Goal: Task Accomplishment & Management: Manage account settings

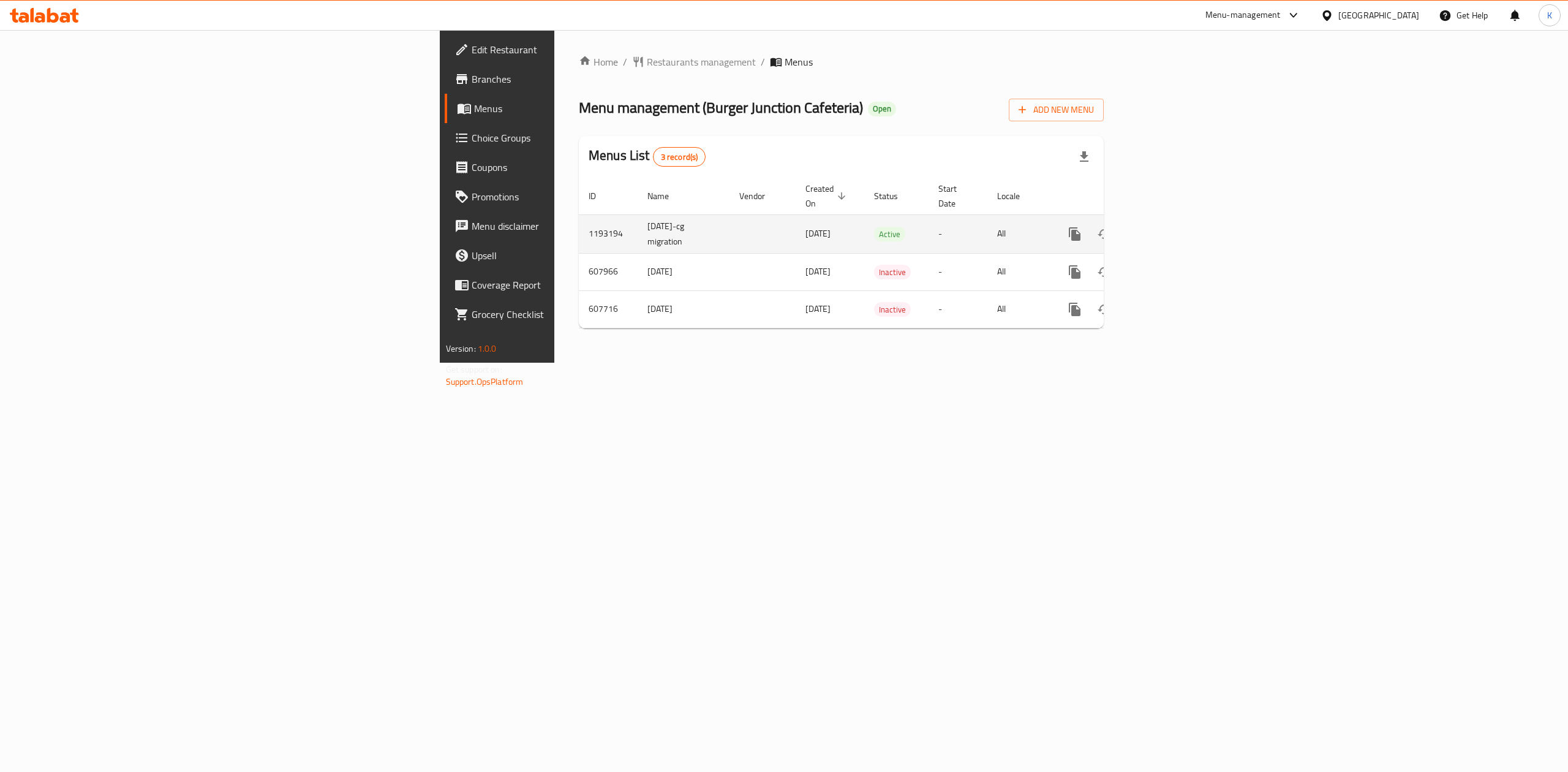
click at [1178, 220] on link "enhanced table" at bounding box center [1163, 234] width 30 height 30
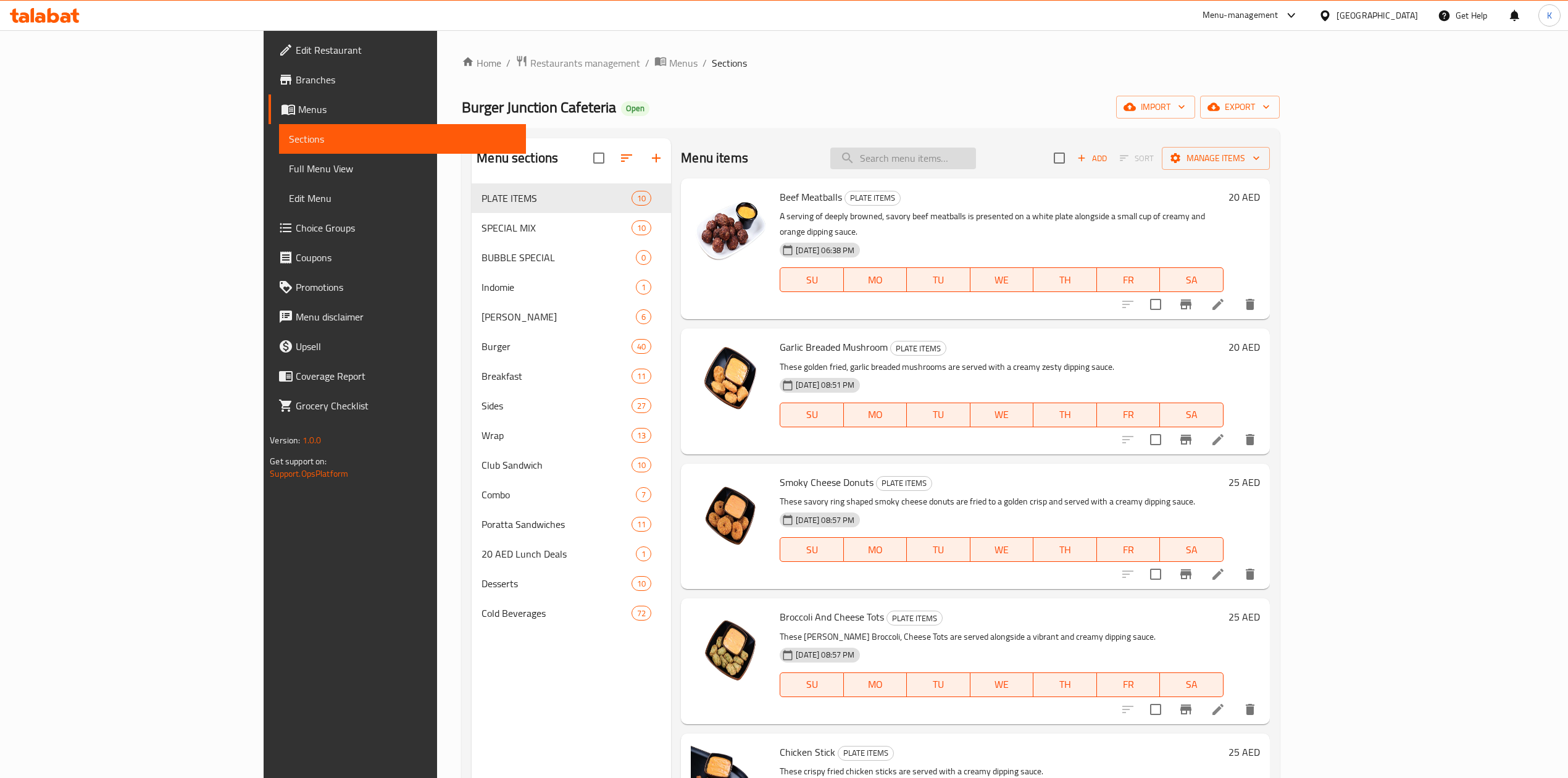
click at [976, 166] on input "search" at bounding box center [903, 158] width 145 height 22
paste input "Potato Mushroom Sauce"
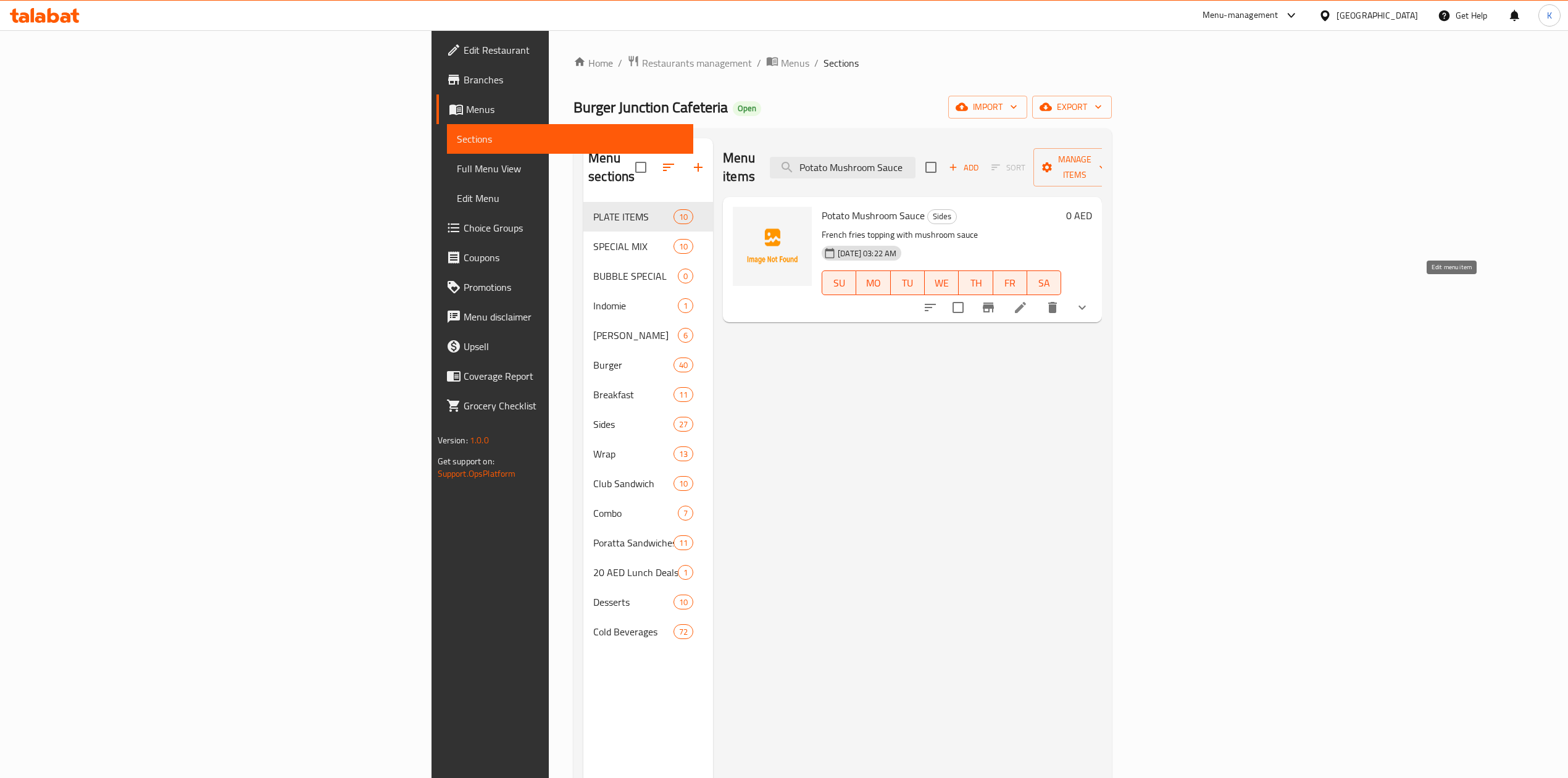
type input "Potato Mushroom Sauce"
click at [1026, 302] on icon at bounding box center [1021, 308] width 11 height 11
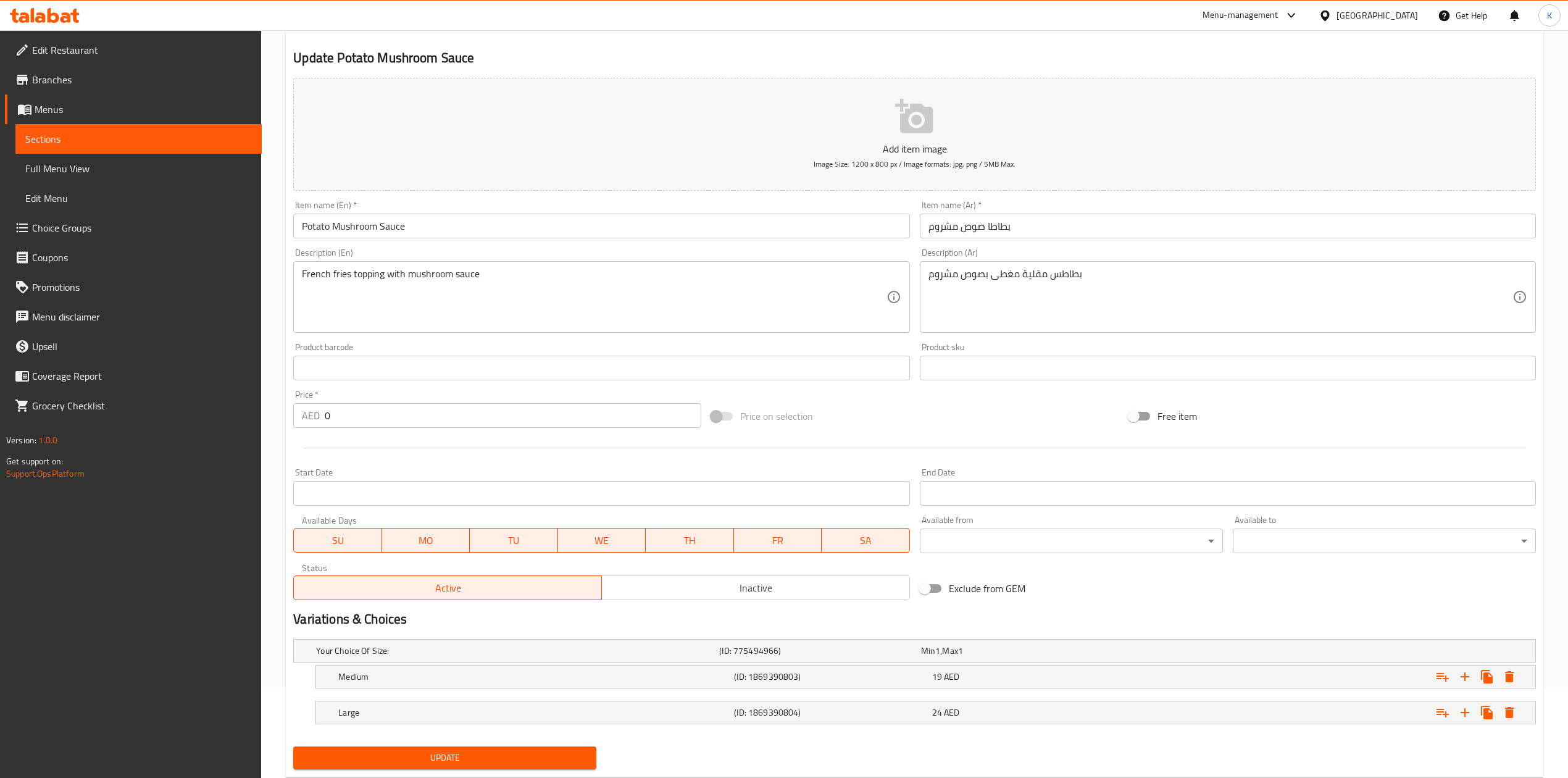
scroll to position [124, 0]
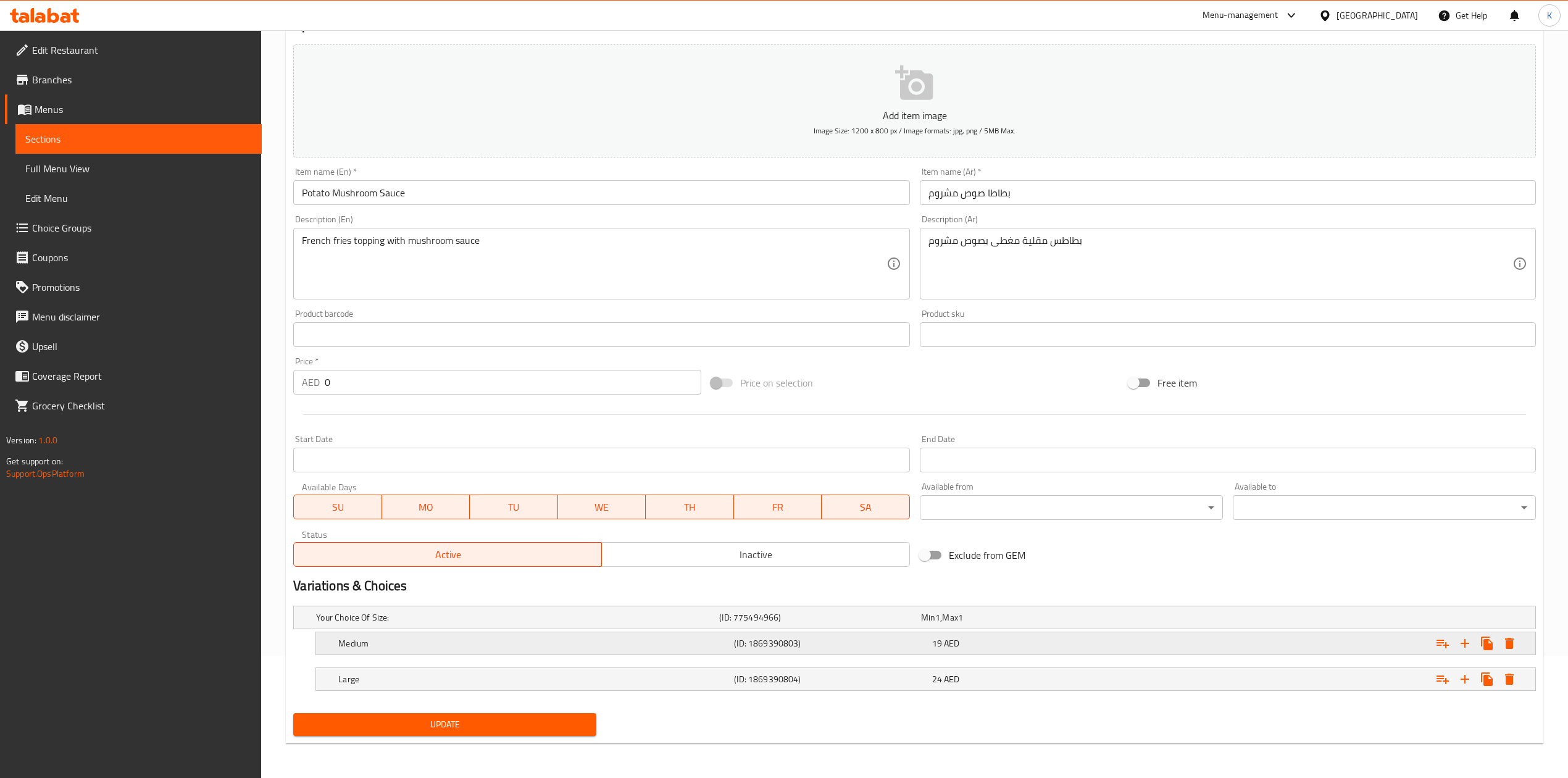
click at [1017, 645] on div "19 AED" at bounding box center [1029, 644] width 193 height 13
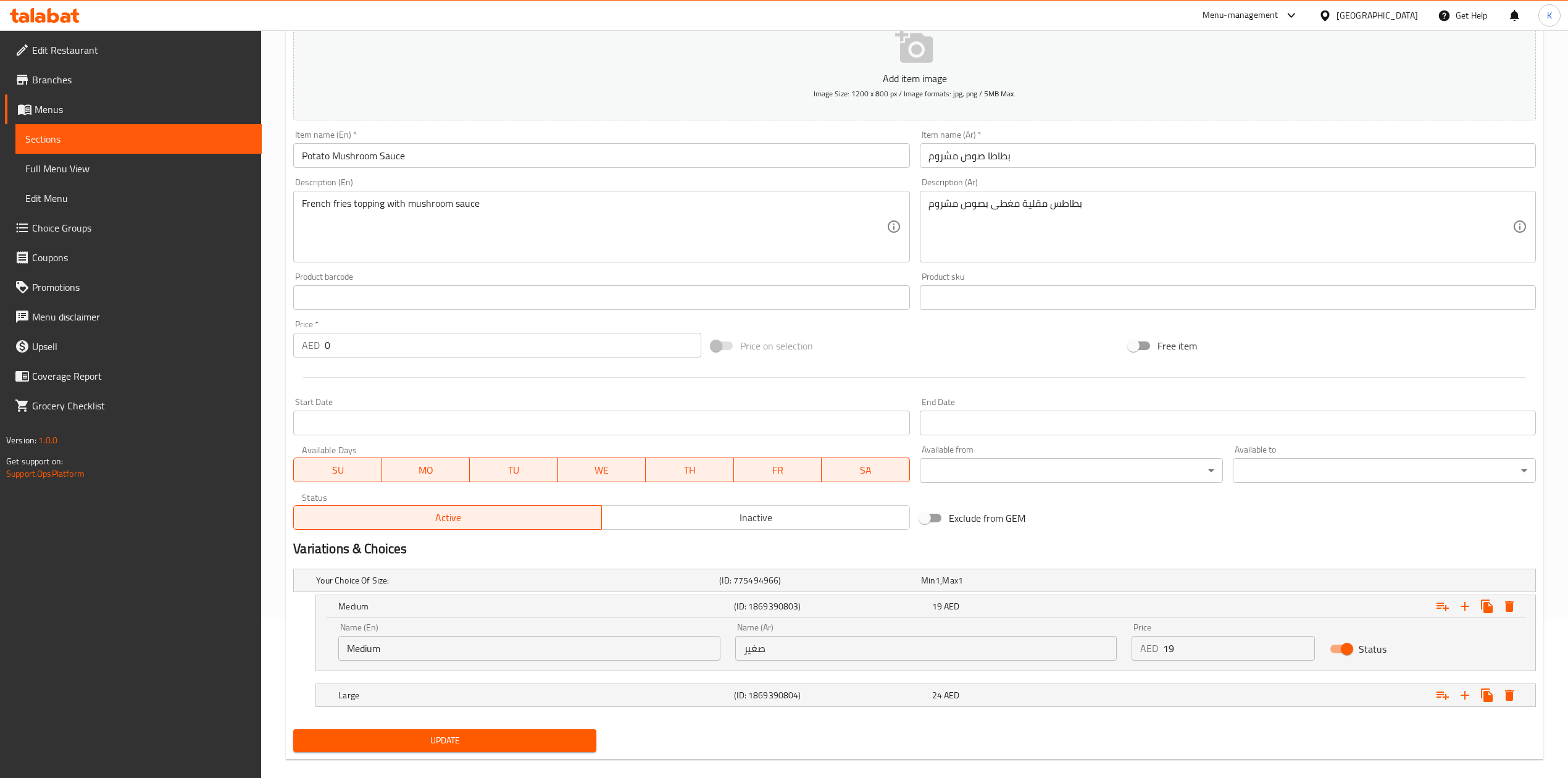
scroll to position [177, 0]
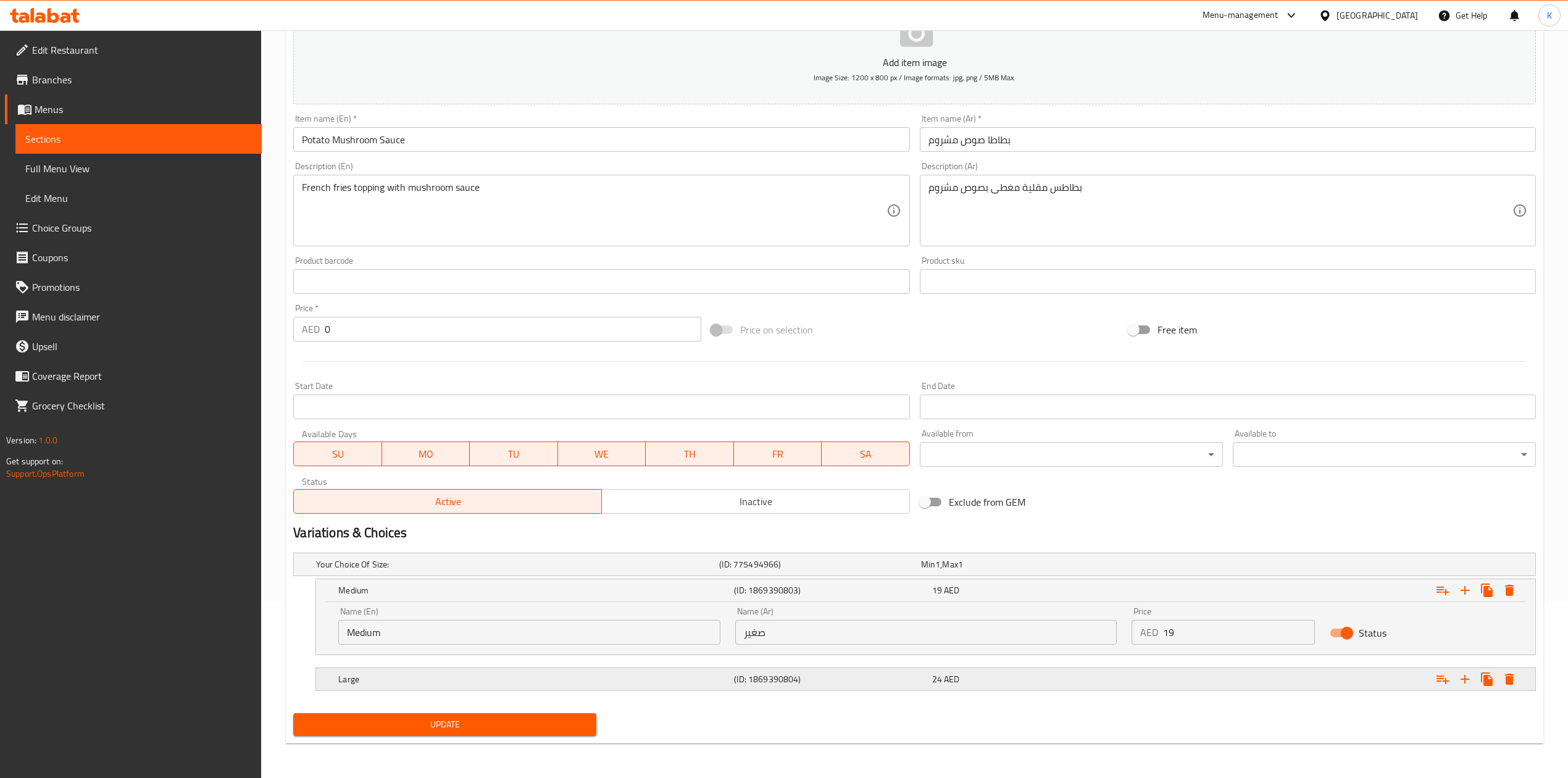
click at [999, 676] on div "24 AED" at bounding box center [1029, 679] width 193 height 13
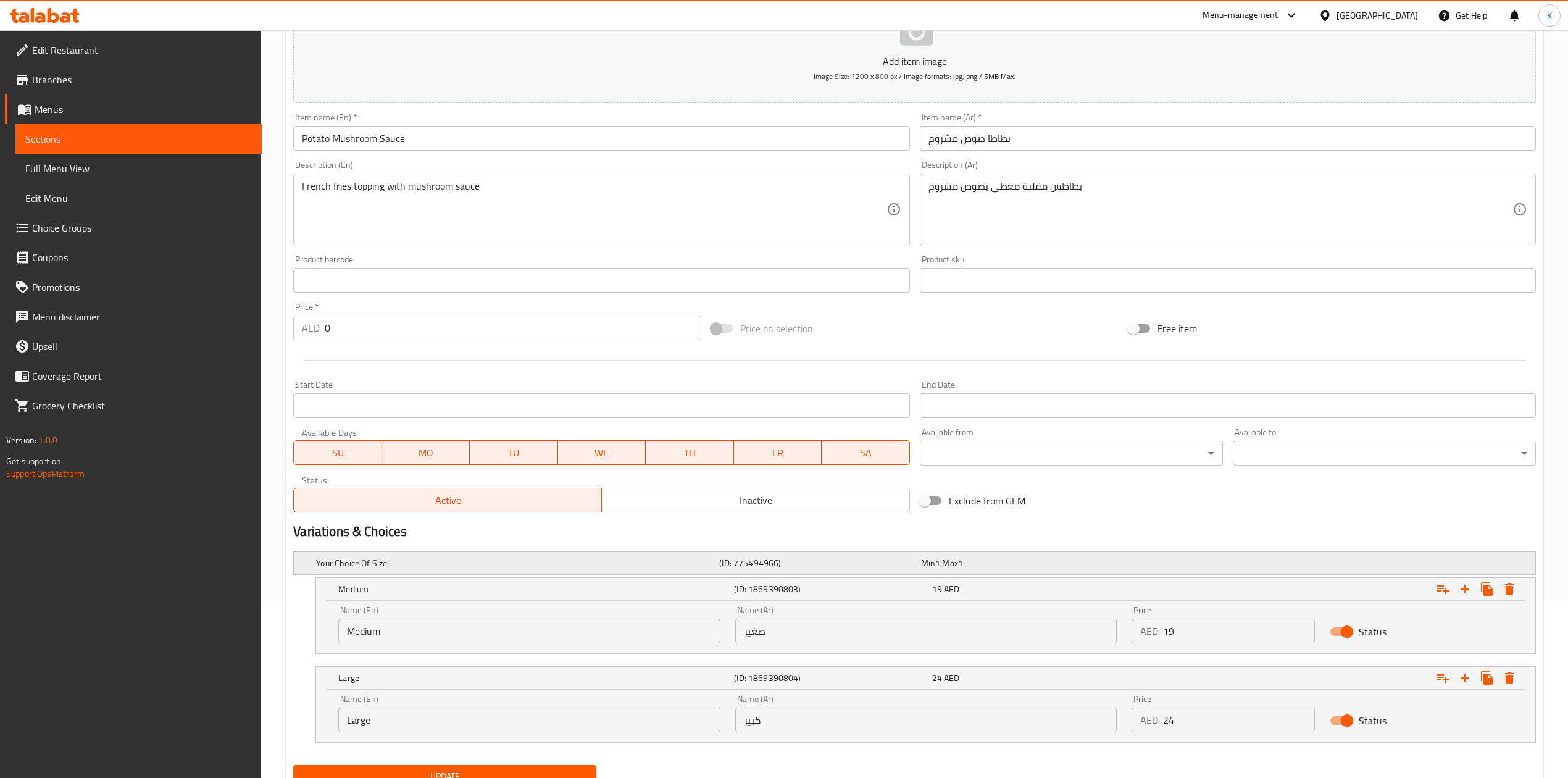
click at [1000, 566] on div "Min 1 , Max 1" at bounding box center [1020, 563] width 196 height 13
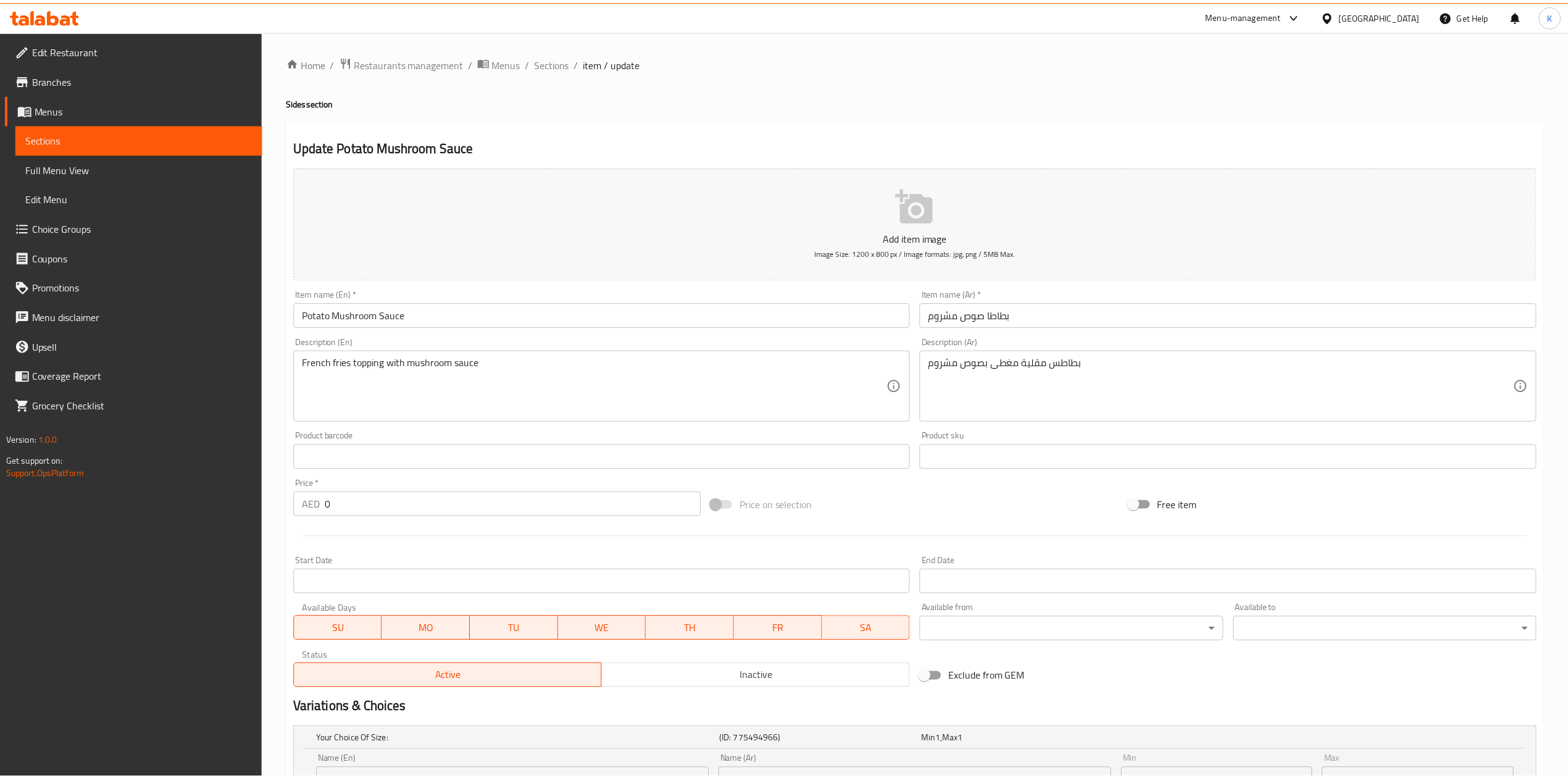
scroll to position [283, 0]
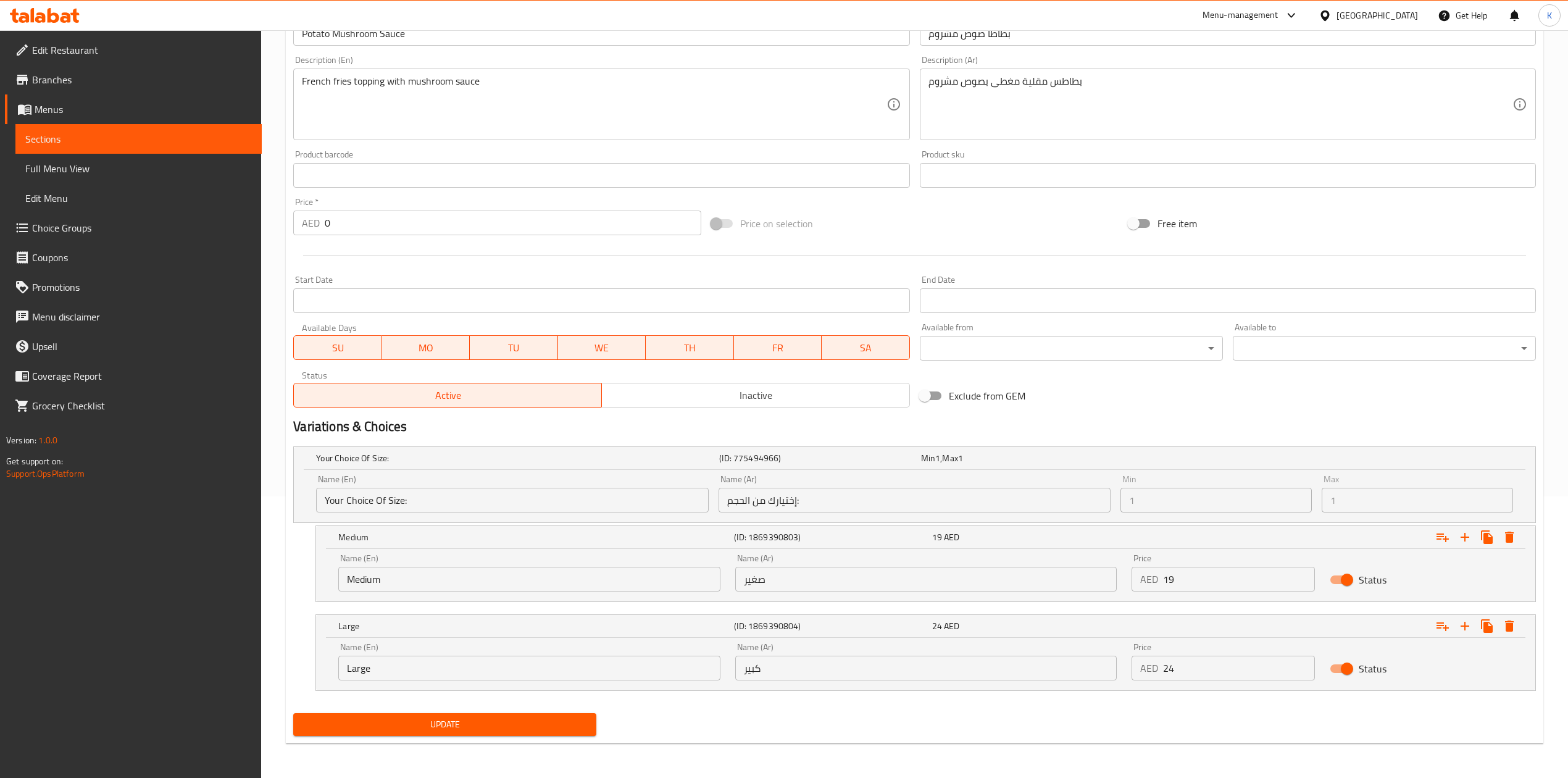
click at [757, 578] on input "صغير" at bounding box center [926, 578] width 381 height 24
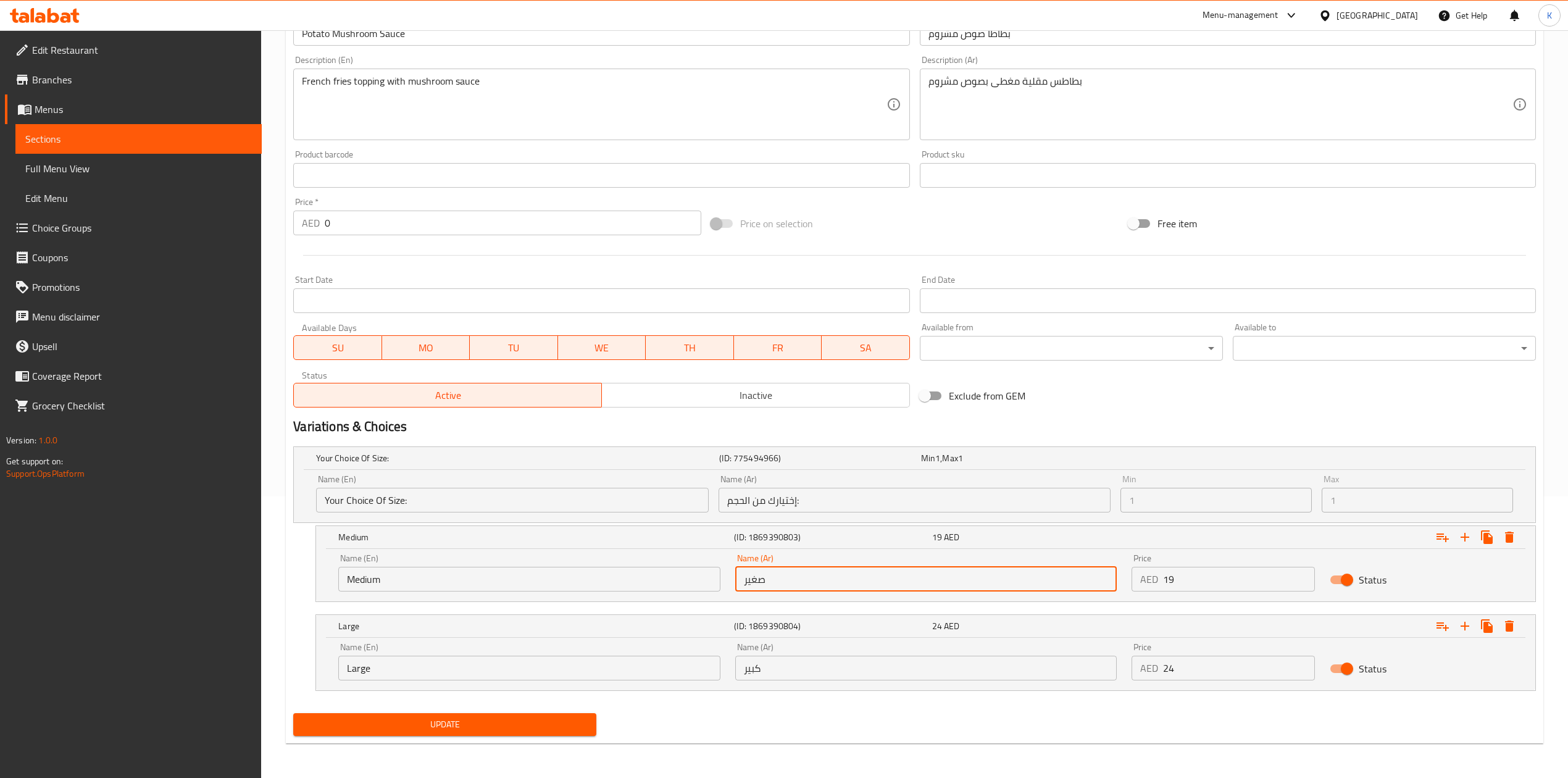
click at [757, 578] on input "صغير" at bounding box center [926, 578] width 381 height 24
type input "وسط"
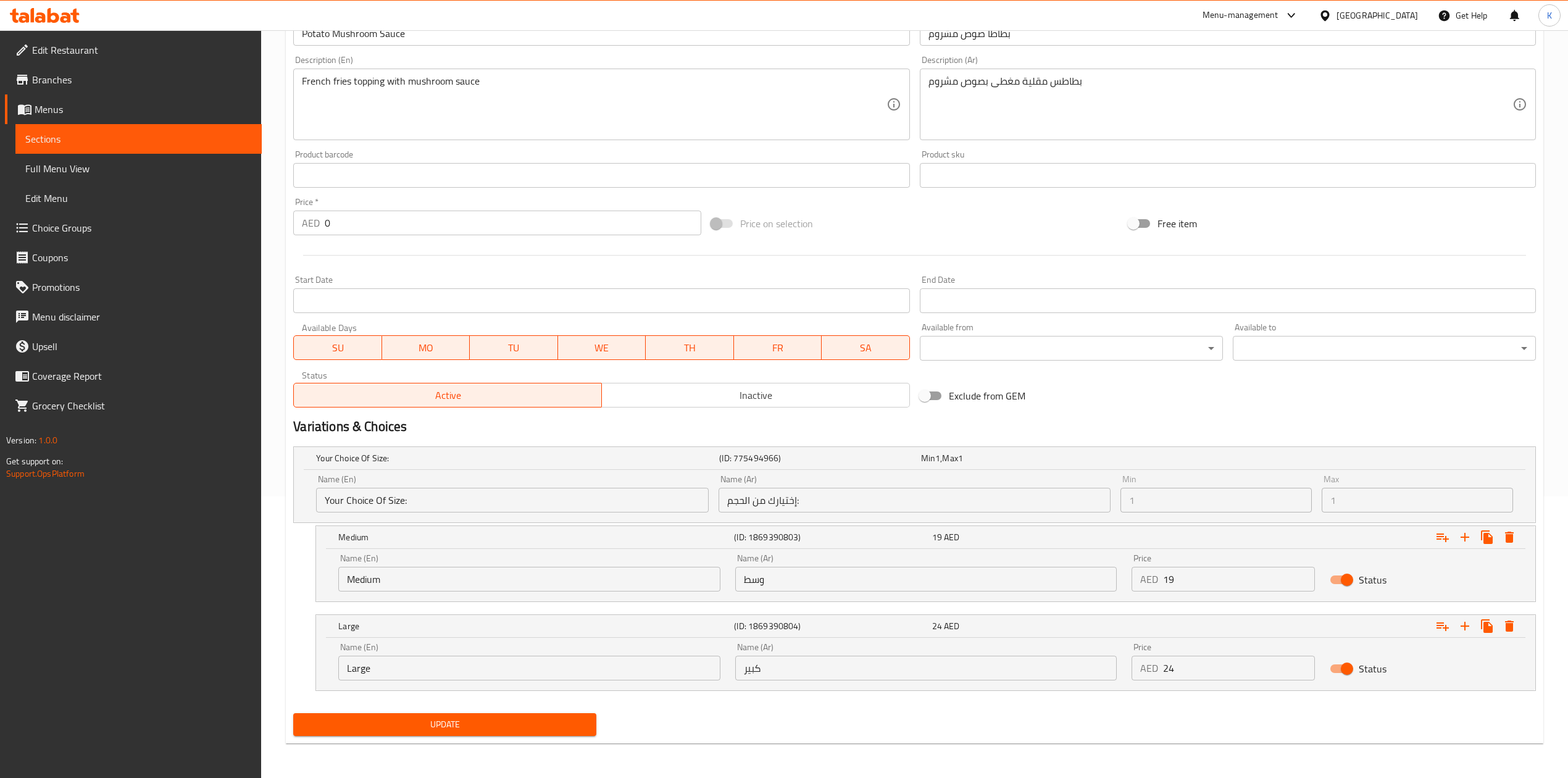
click at [425, 736] on div "Update" at bounding box center [445, 724] width 313 height 33
click at [433, 730] on span "Update" at bounding box center [445, 724] width 283 height 15
